Goal: Information Seeking & Learning: Learn about a topic

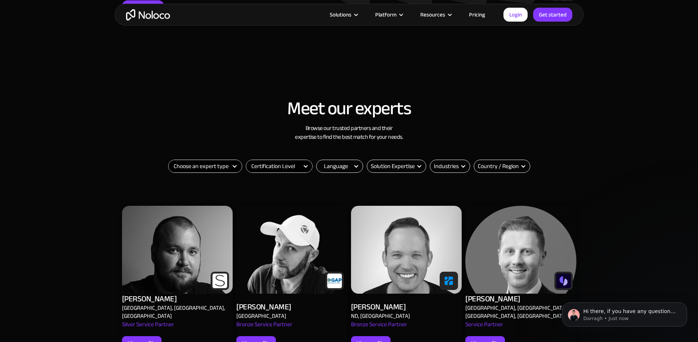
scroll to position [270, 0]
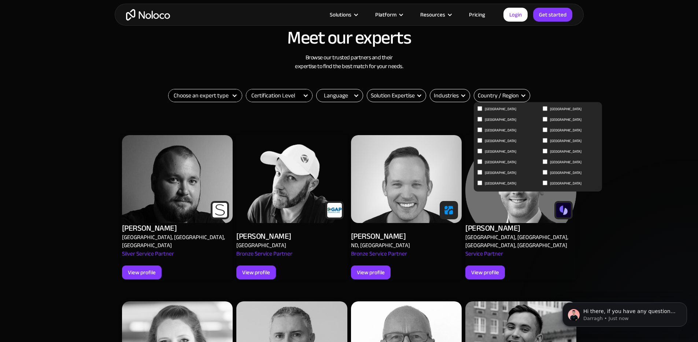
click at [545, 173] on input "[GEOGRAPHIC_DATA]" at bounding box center [545, 172] width 5 height 5
checkbox input "true"
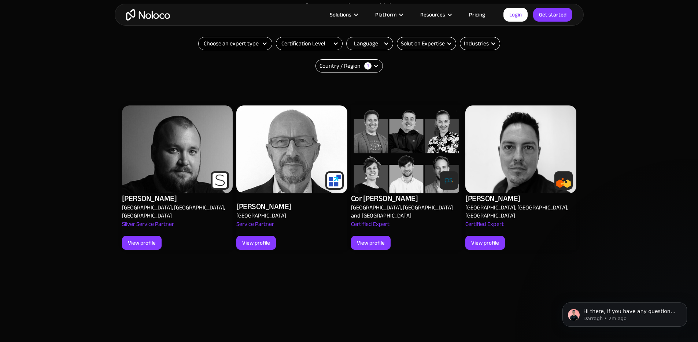
scroll to position [321, 0]
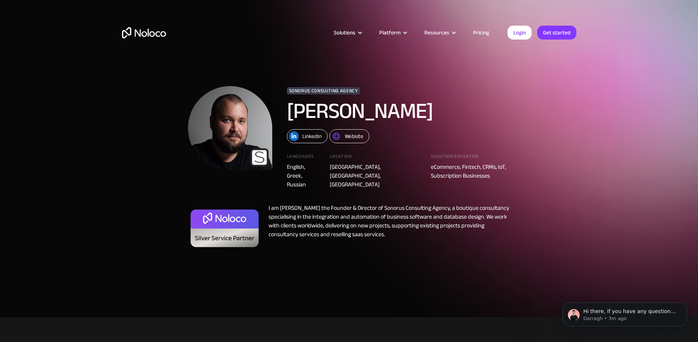
click at [336, 100] on h1 "[PERSON_NAME]" at bounding box center [388, 111] width 202 height 22
click at [335, 100] on h1 "[PERSON_NAME]" at bounding box center [388, 111] width 202 height 22
